Goal: Task Accomplishment & Management: Manage account settings

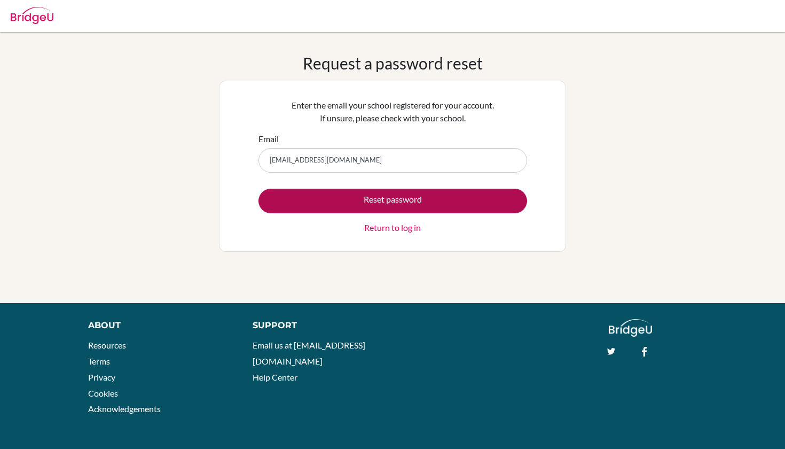
type input "[EMAIL_ADDRESS][DOMAIN_NAME]"
click at [343, 201] on button "Reset password" at bounding box center [393, 201] width 269 height 25
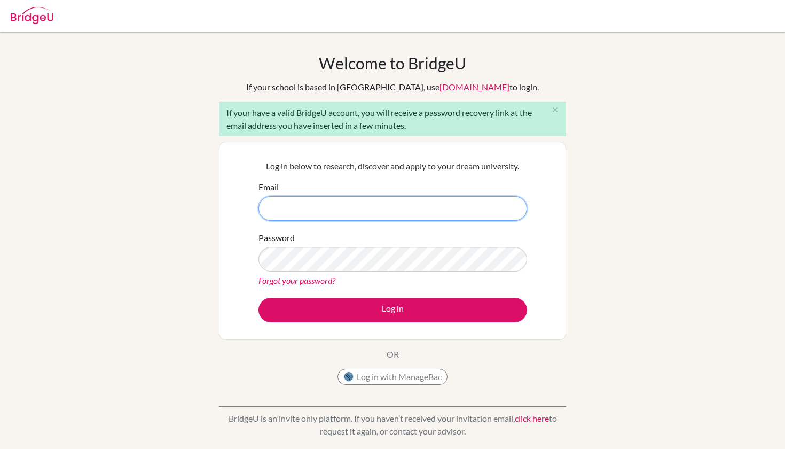
type input "[EMAIL_ADDRESS][DOMAIN_NAME]"
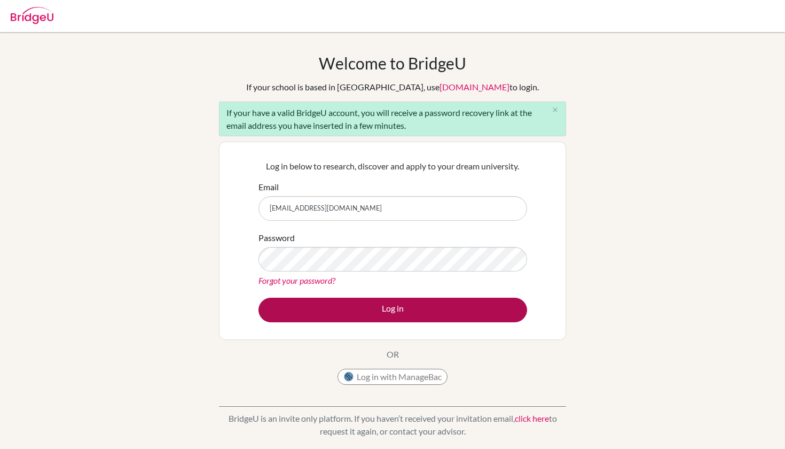
click at [433, 312] on button "Log in" at bounding box center [393, 310] width 269 height 25
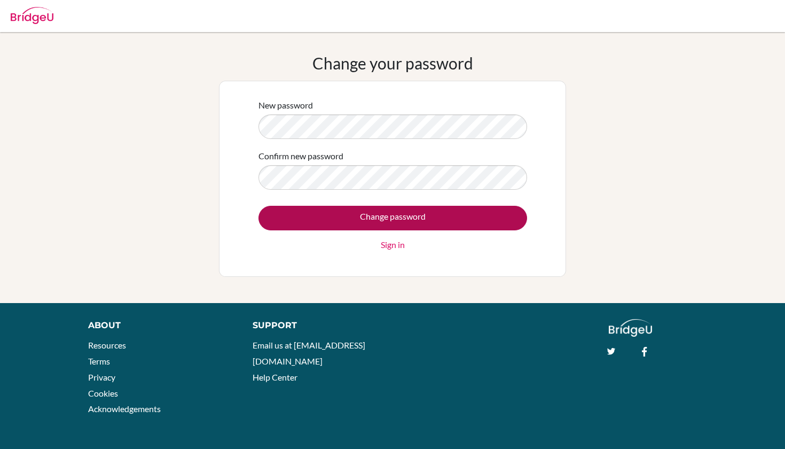
click at [459, 212] on input "Change password" at bounding box center [393, 218] width 269 height 25
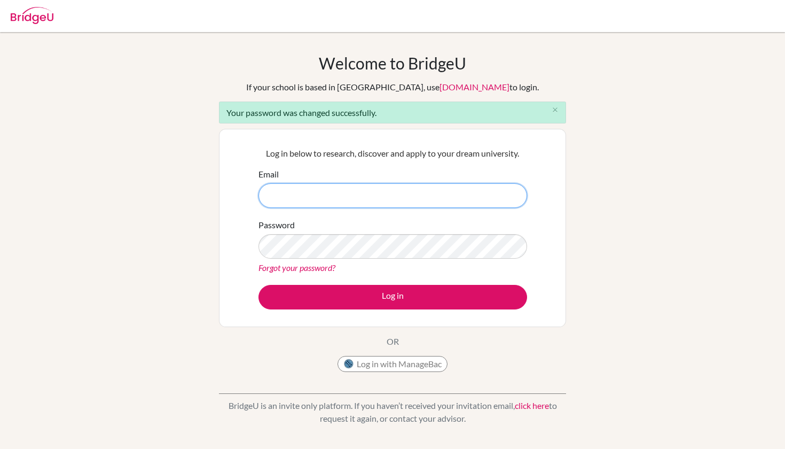
type input "[EMAIL_ADDRESS][DOMAIN_NAME]"
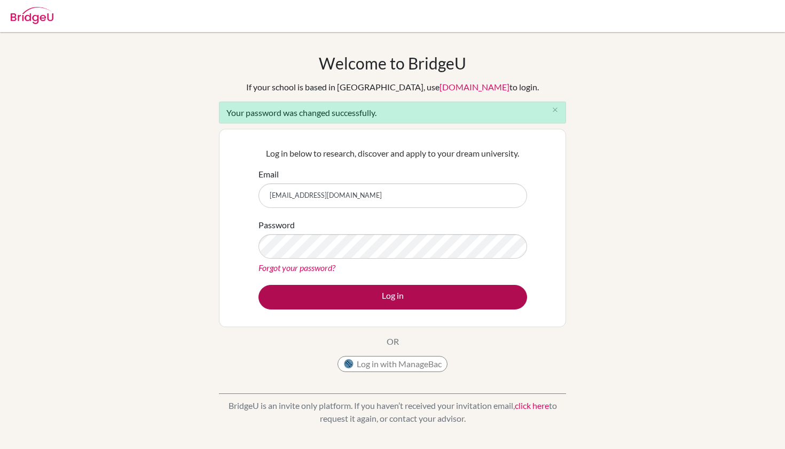
click at [448, 294] on button "Log in" at bounding box center [393, 297] width 269 height 25
